Goal: Information Seeking & Learning: Learn about a topic

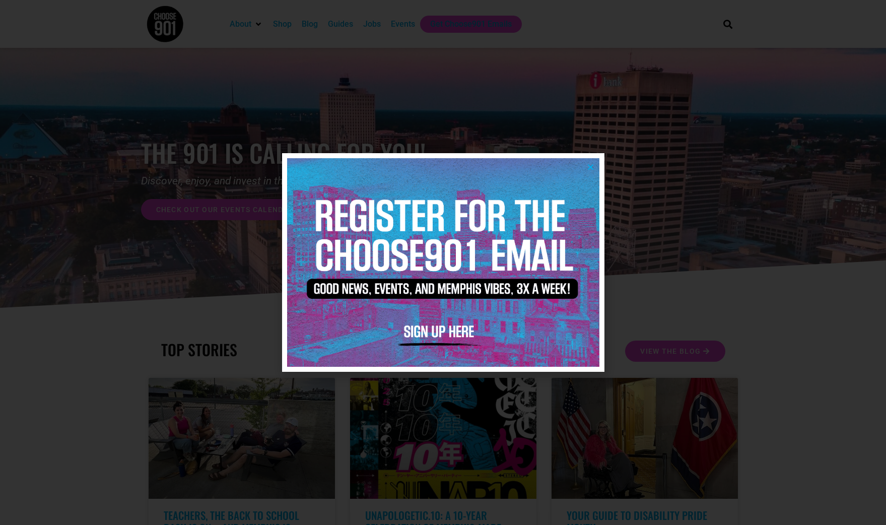
click at [593, 165] on icon "Close" at bounding box center [591, 167] width 8 height 8
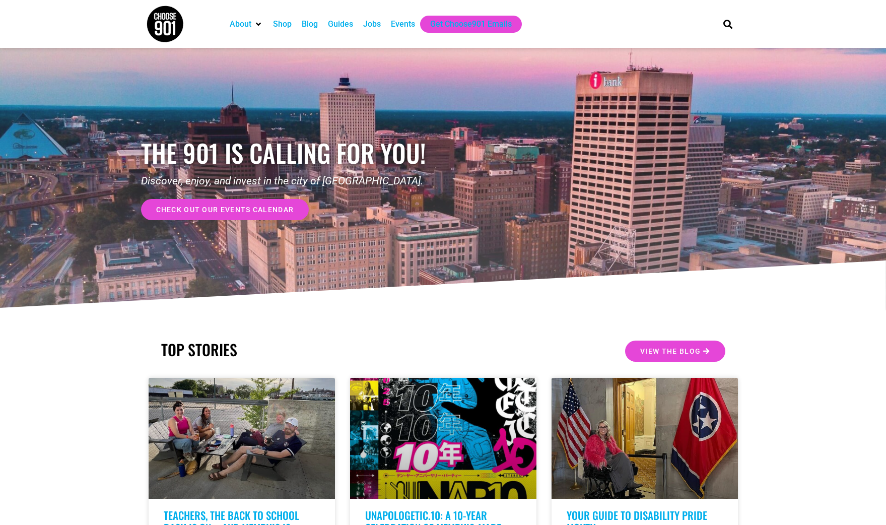
click at [401, 24] on div "Events" at bounding box center [403, 24] width 24 height 12
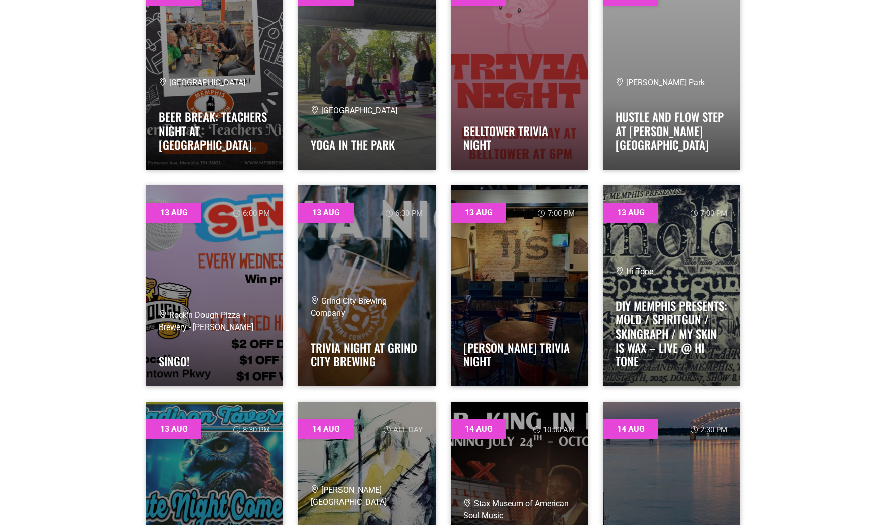
scroll to position [1286, 0]
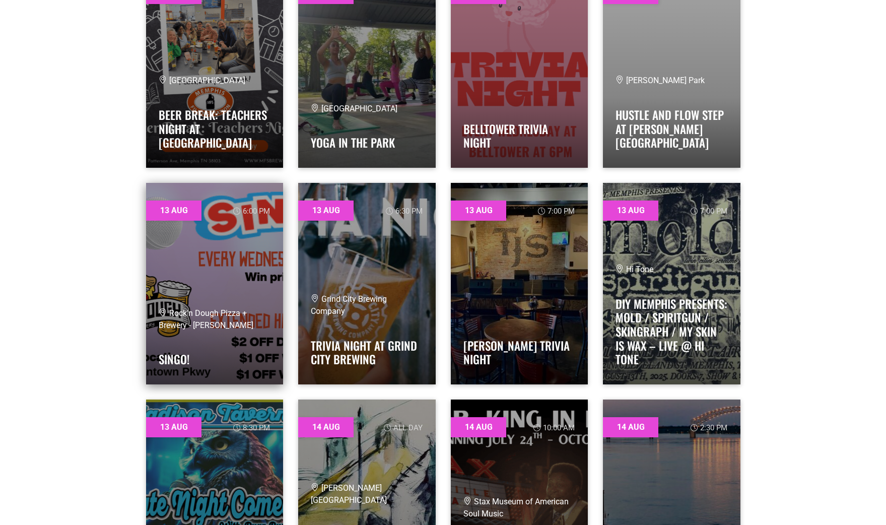
click at [206, 249] on link at bounding box center [214, 283] width 137 height 201
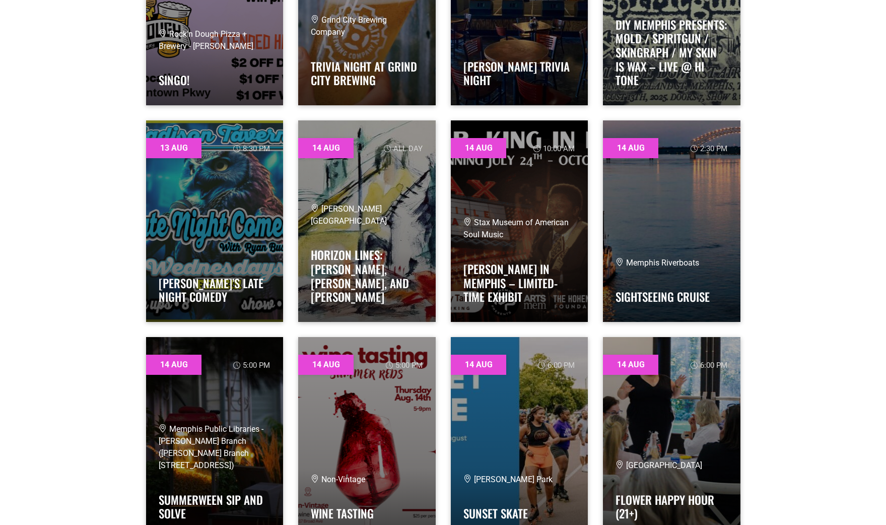
scroll to position [1572, 0]
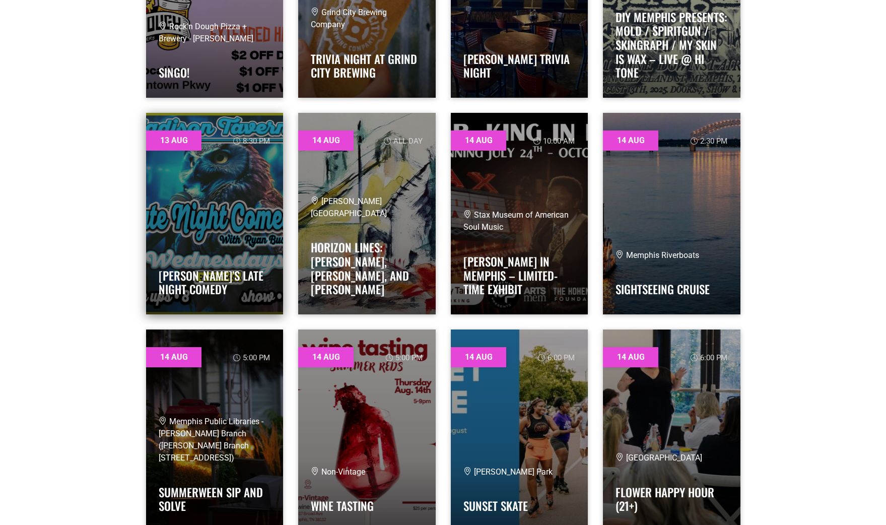
click at [251, 217] on link at bounding box center [214, 213] width 137 height 201
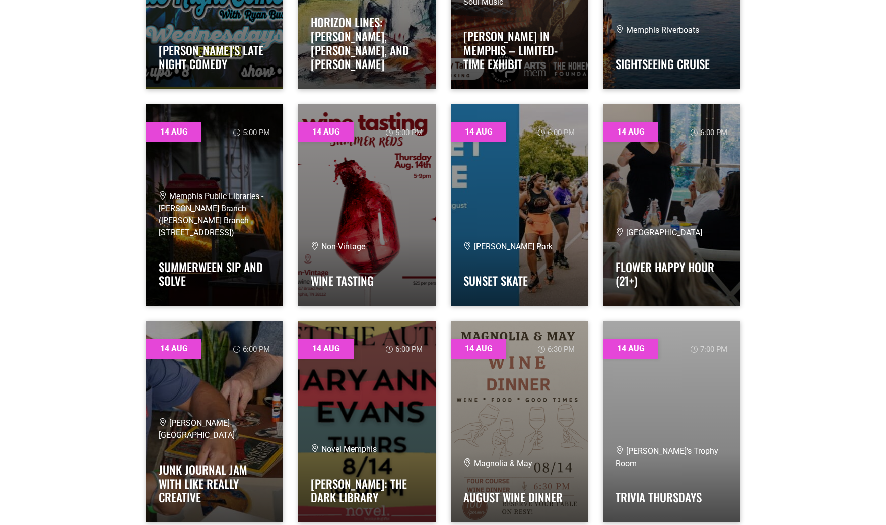
scroll to position [1823, 0]
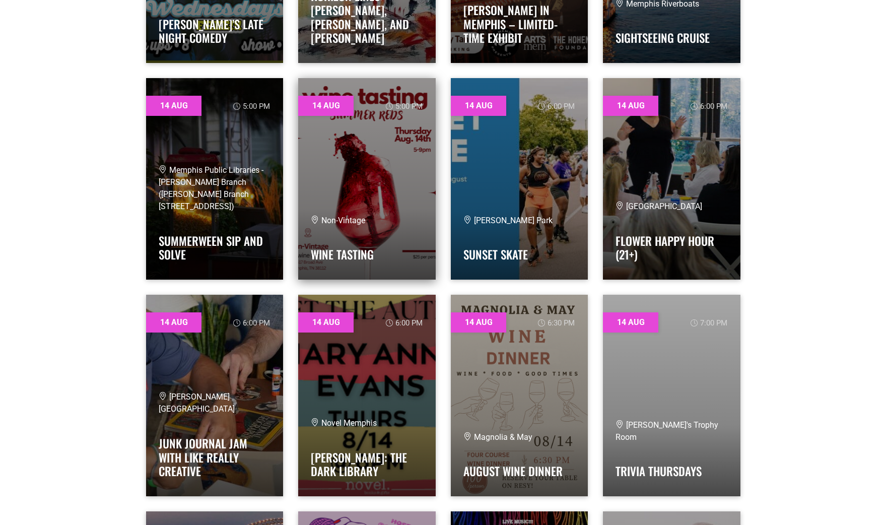
click at [385, 197] on link at bounding box center [366, 178] width 137 height 201
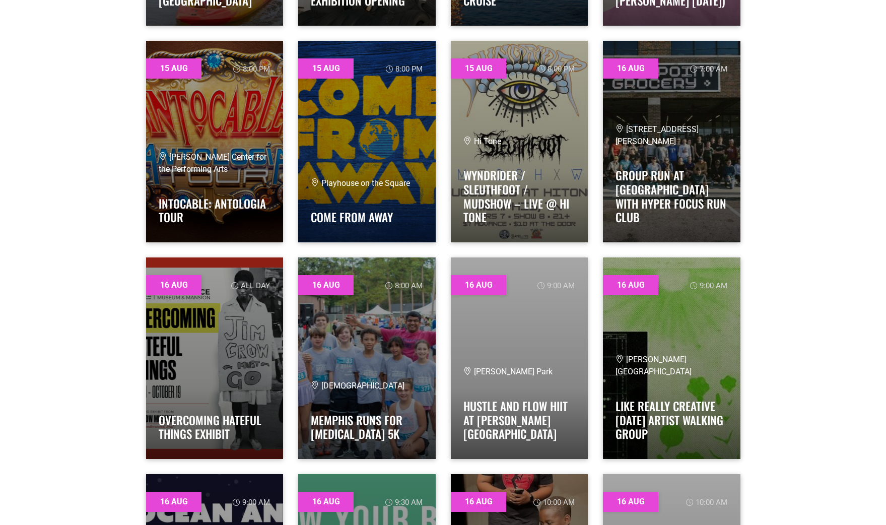
scroll to position [3161, 0]
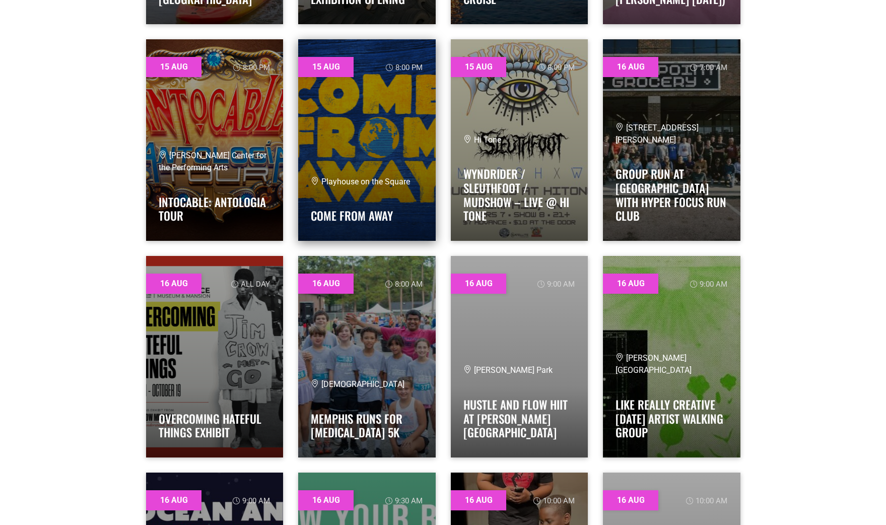
click at [369, 143] on link at bounding box center [366, 139] width 137 height 201
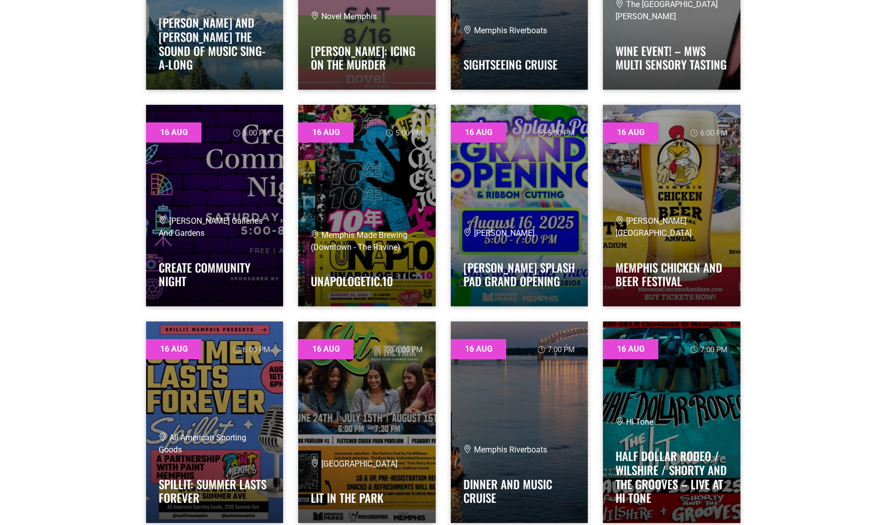
scroll to position [4400, 0]
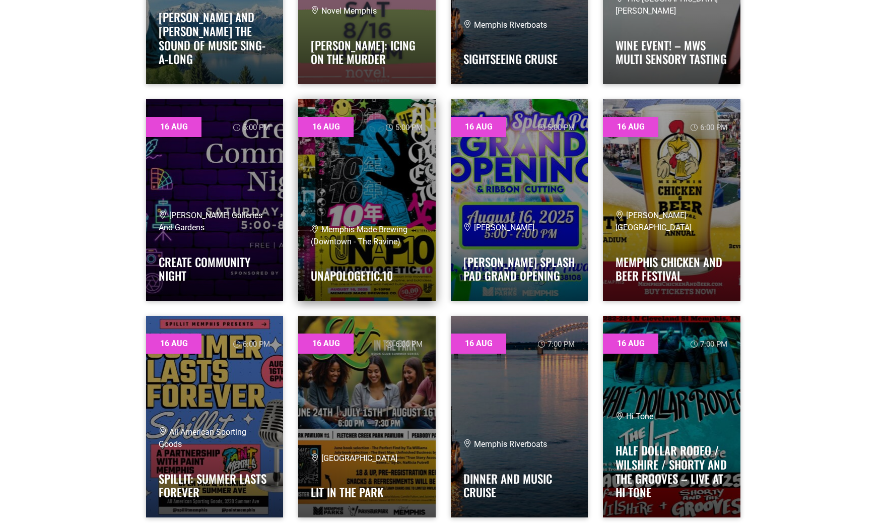
click at [410, 211] on link at bounding box center [366, 199] width 137 height 201
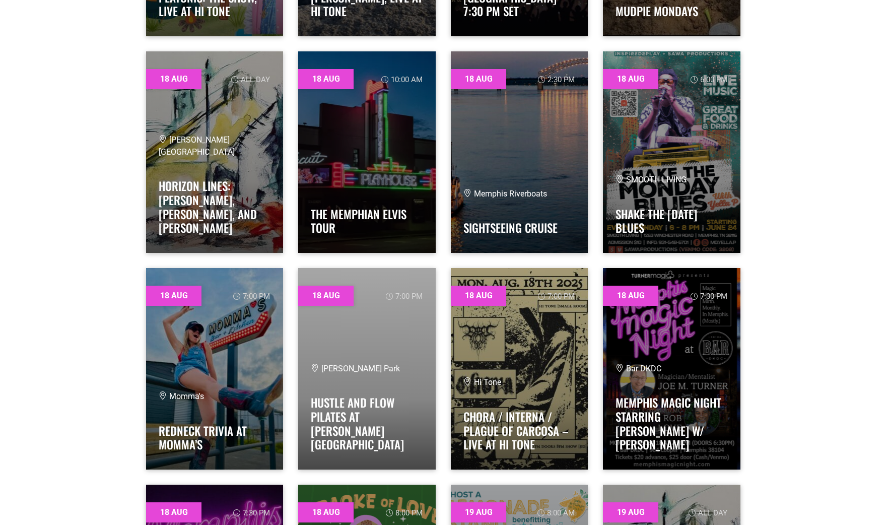
scroll to position [5966, 0]
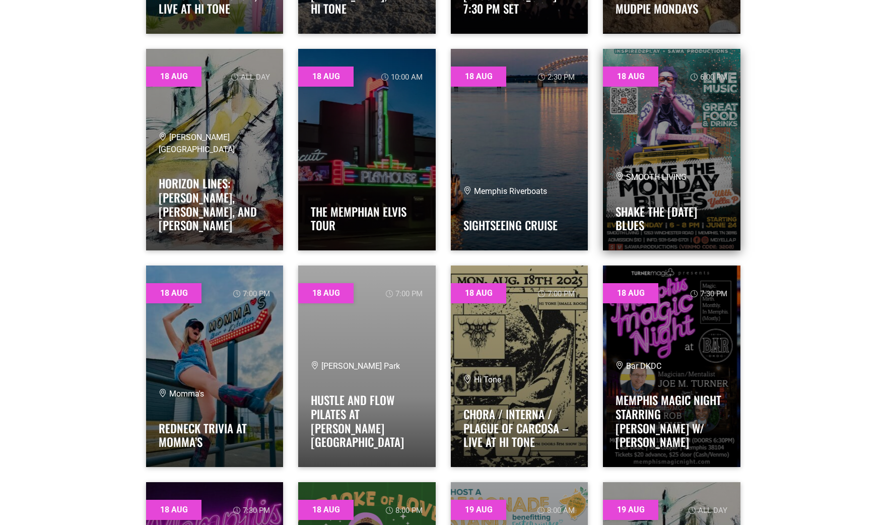
click at [699, 161] on link at bounding box center [671, 149] width 137 height 201
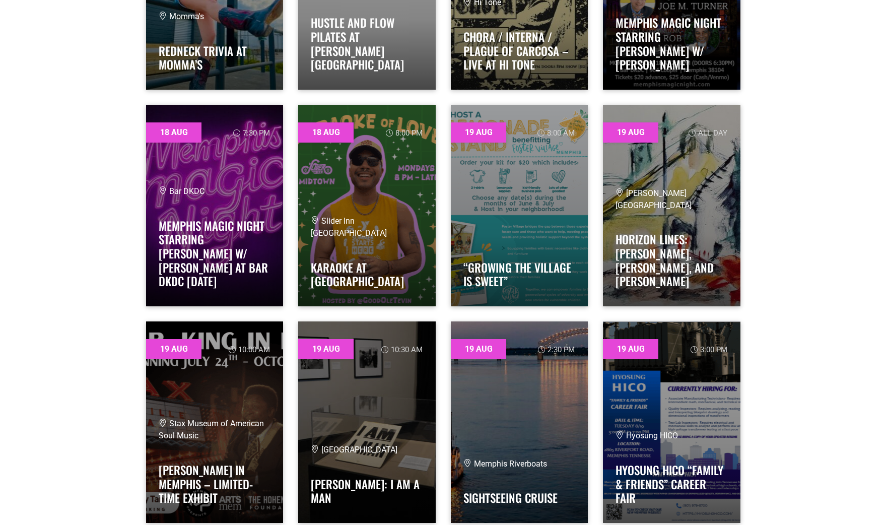
scroll to position [6344, 0]
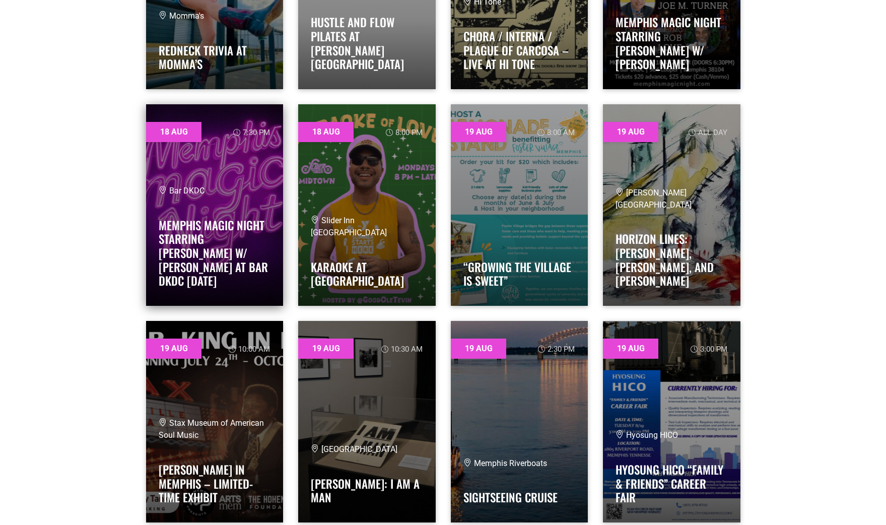
click at [250, 158] on link at bounding box center [214, 204] width 137 height 201
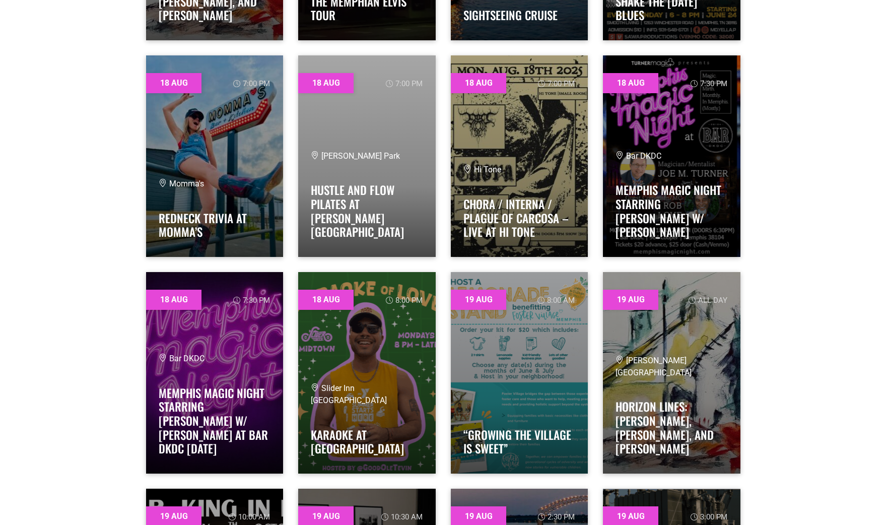
scroll to position [6165, 0]
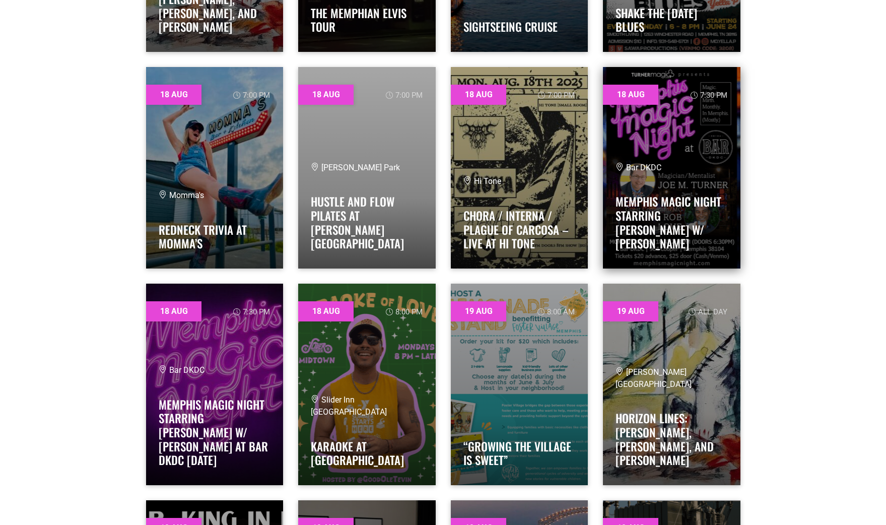
click at [672, 172] on link at bounding box center [671, 167] width 137 height 201
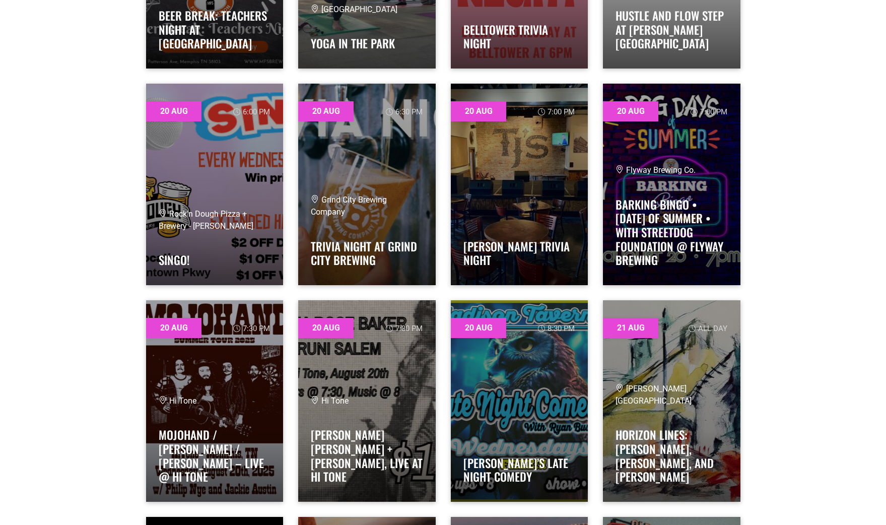
scroll to position [7470, 0]
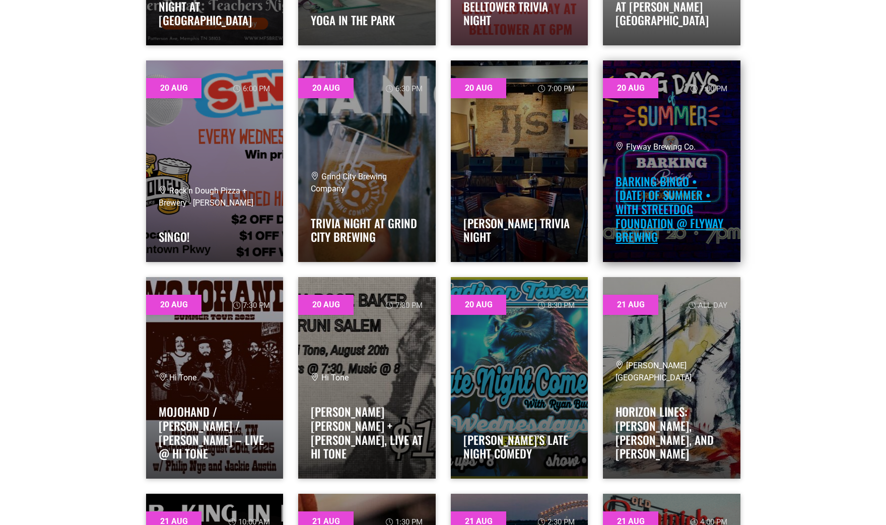
click at [654, 176] on link "Barking Bingo • Dog Days of Summer • with Streetdog Foundation @ Flyway Brewing" at bounding box center [669, 209] width 108 height 73
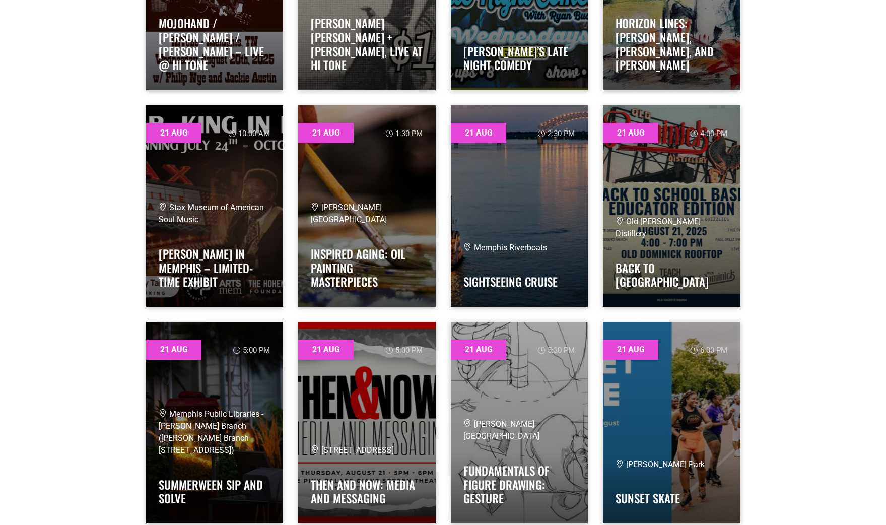
scroll to position [7860, 0]
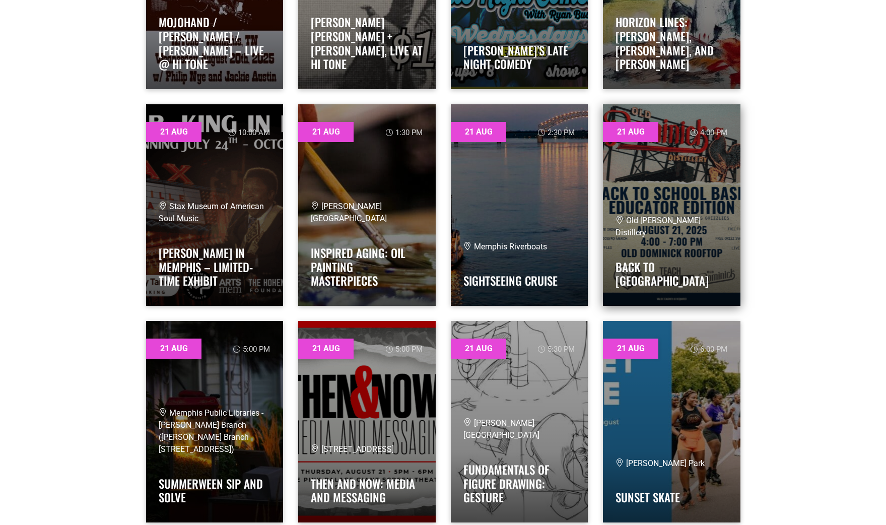
click at [696, 183] on link at bounding box center [671, 204] width 137 height 201
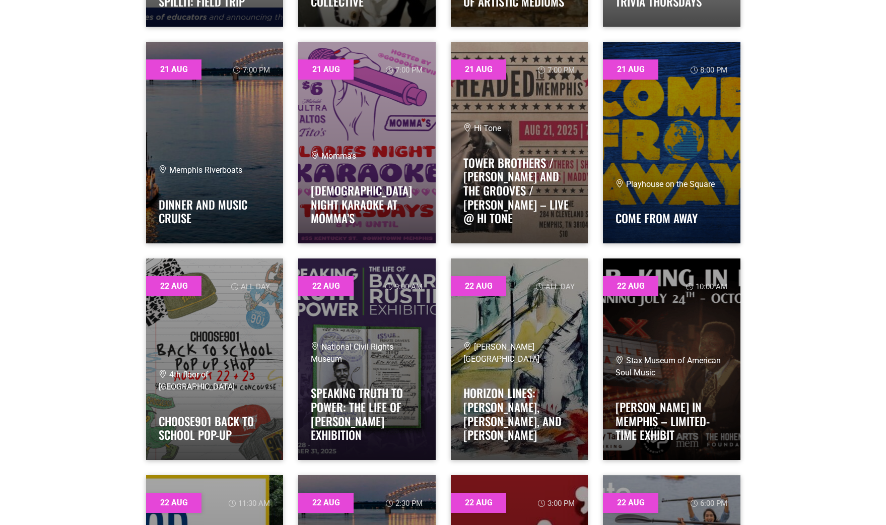
scroll to position [8544, 0]
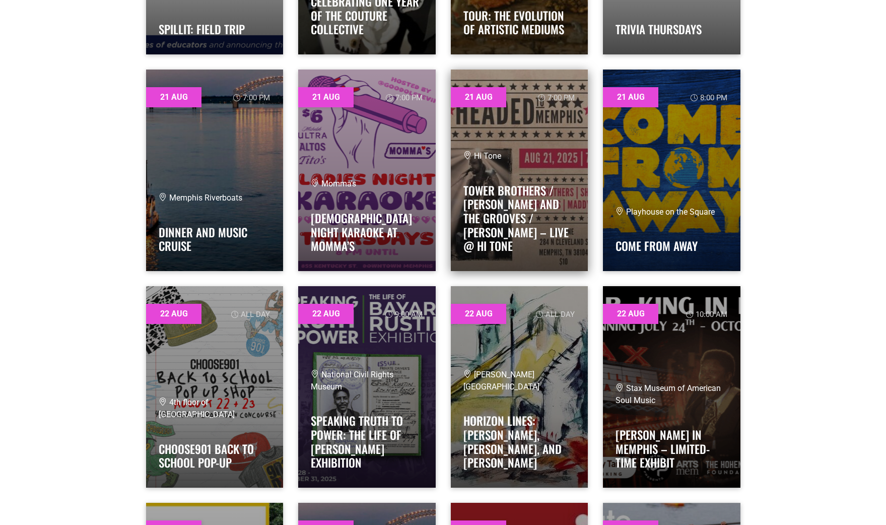
click at [533, 162] on div "Hi Tone" at bounding box center [519, 156] width 112 height 12
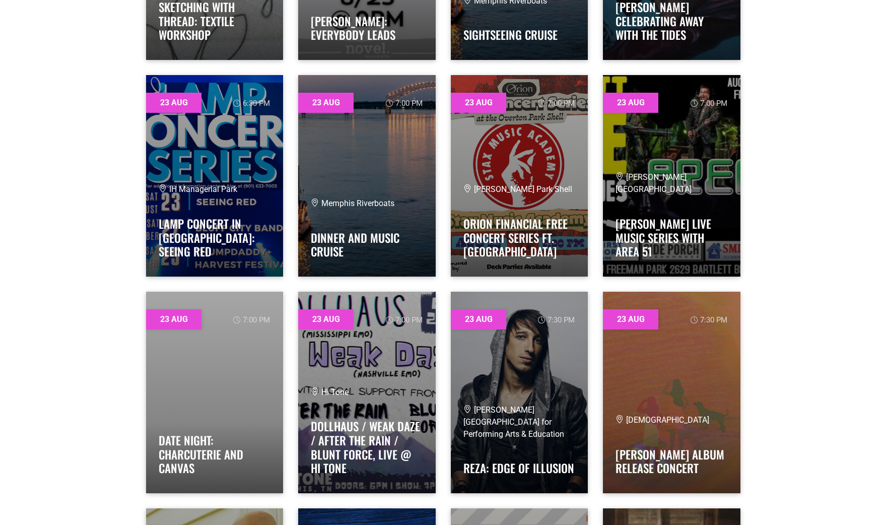
scroll to position [10928, 0]
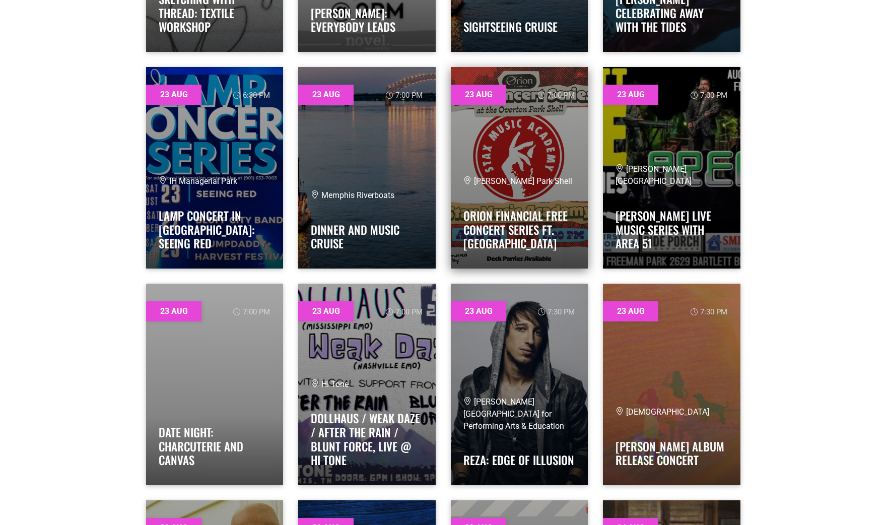
click at [526, 154] on link at bounding box center [519, 167] width 137 height 201
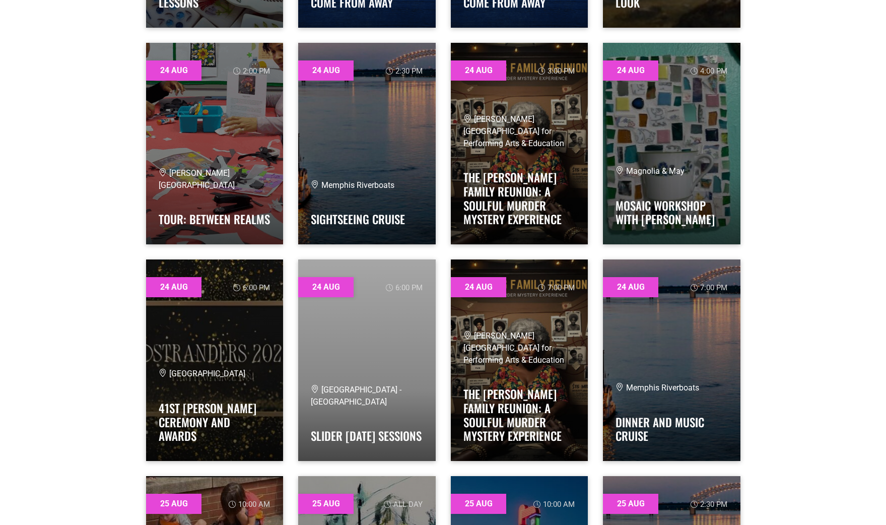
scroll to position [12037, 0]
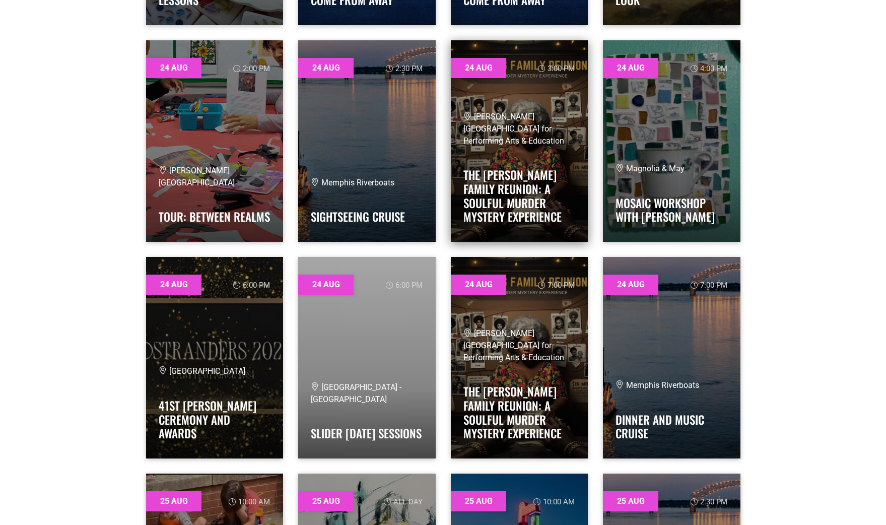
click at [523, 120] on link at bounding box center [519, 140] width 137 height 201
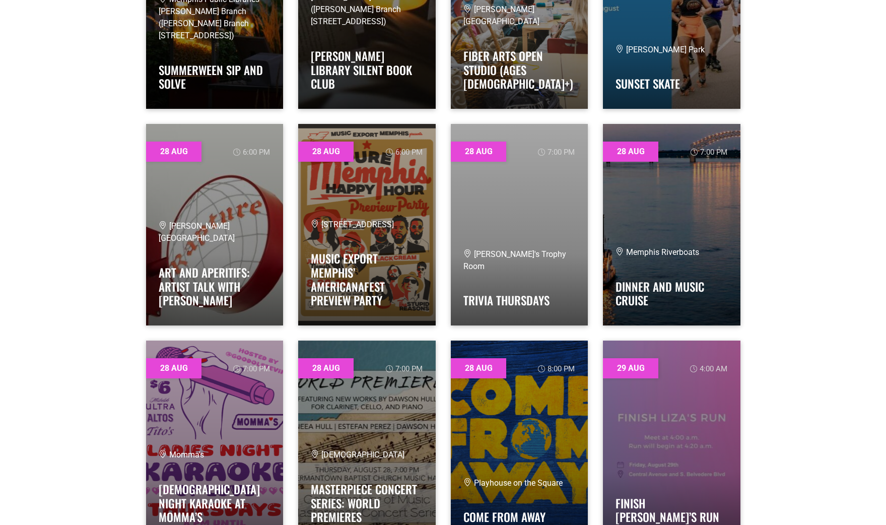
scroll to position [14574, 0]
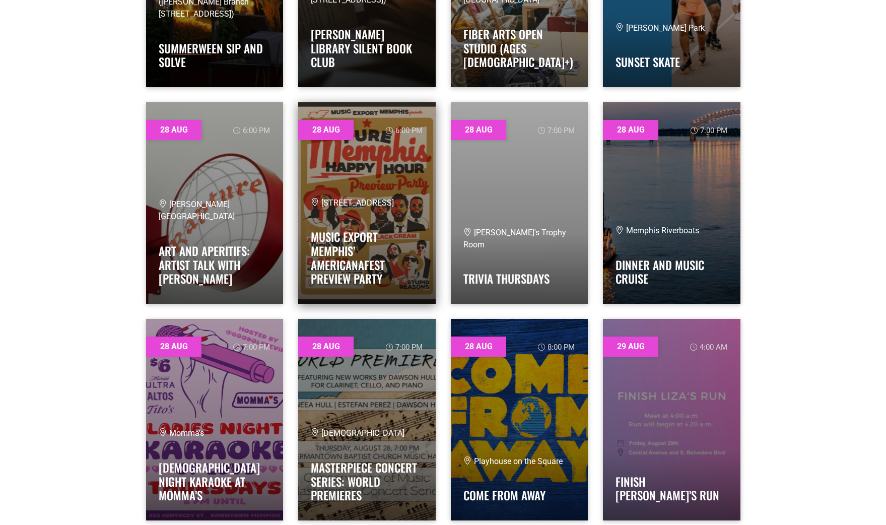
click at [406, 195] on link at bounding box center [366, 202] width 137 height 201
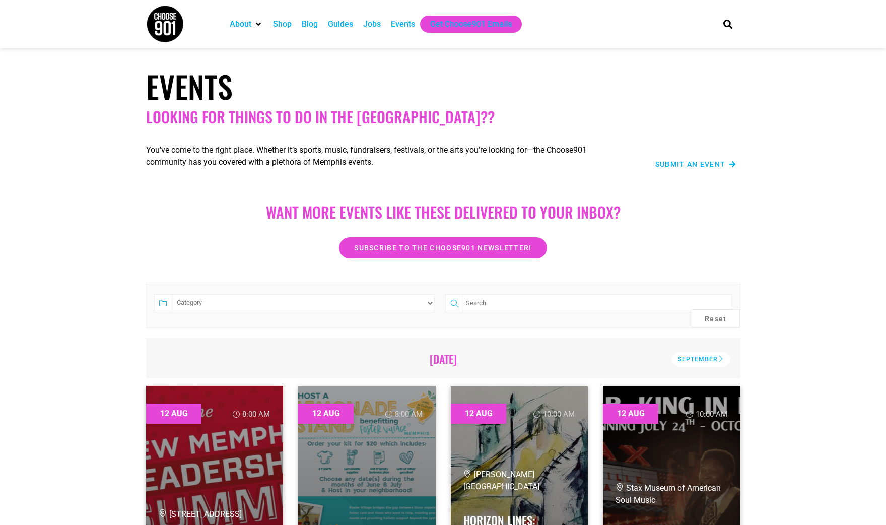
scroll to position [0, 0]
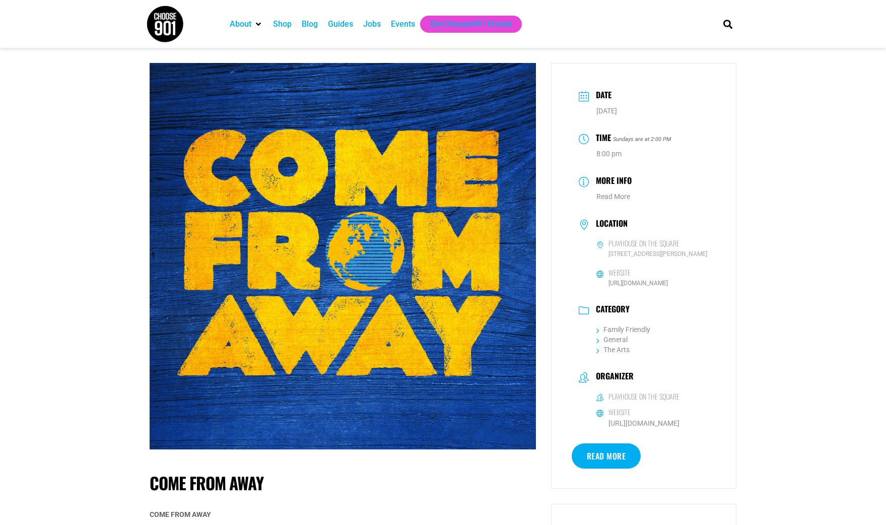
scroll to position [29, 0]
